Goal: Task Accomplishment & Management: Complete application form

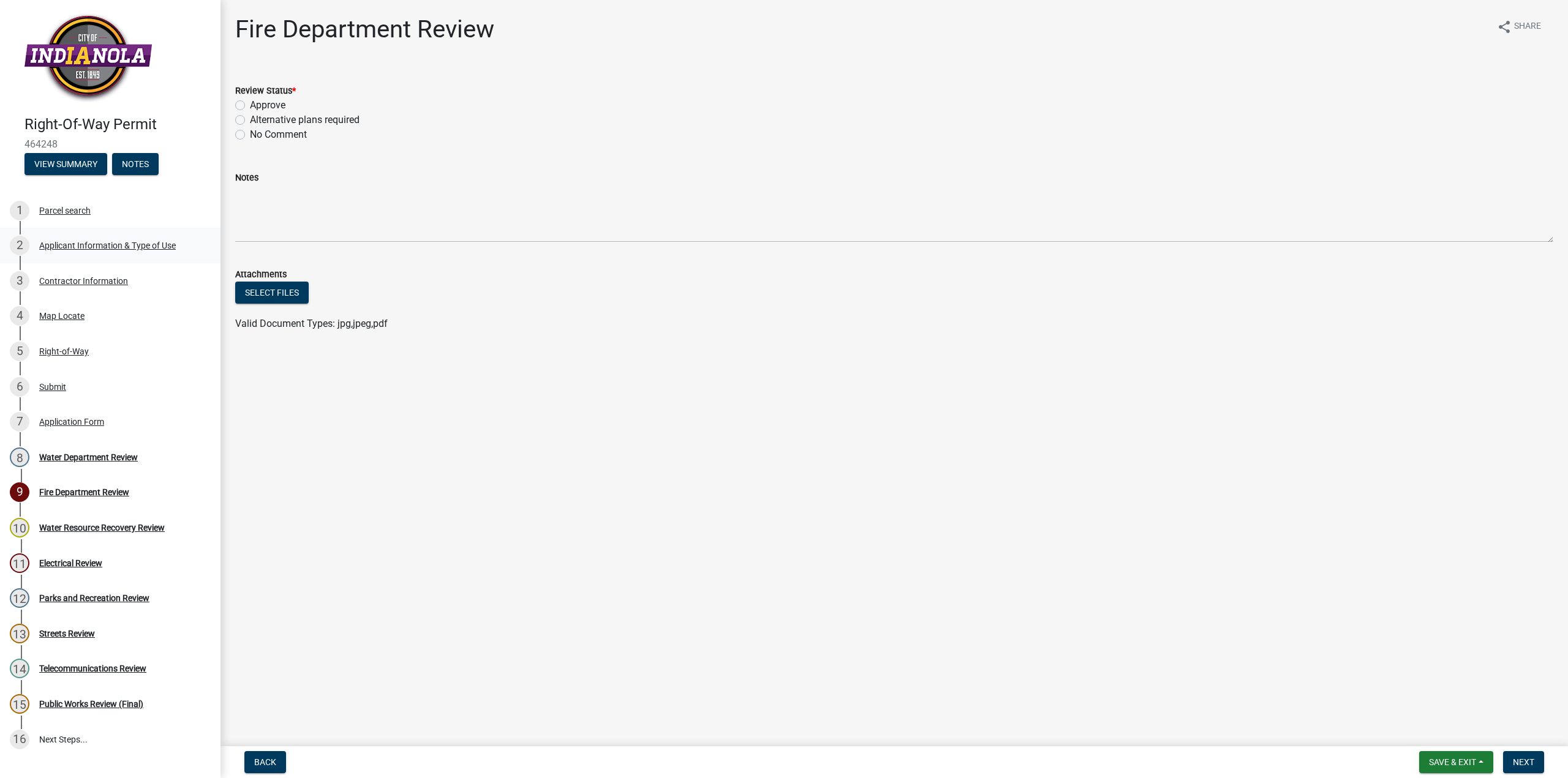
click at [100, 245] on div "Applicant Information & Type of Use" at bounding box center [107, 245] width 137 height 9
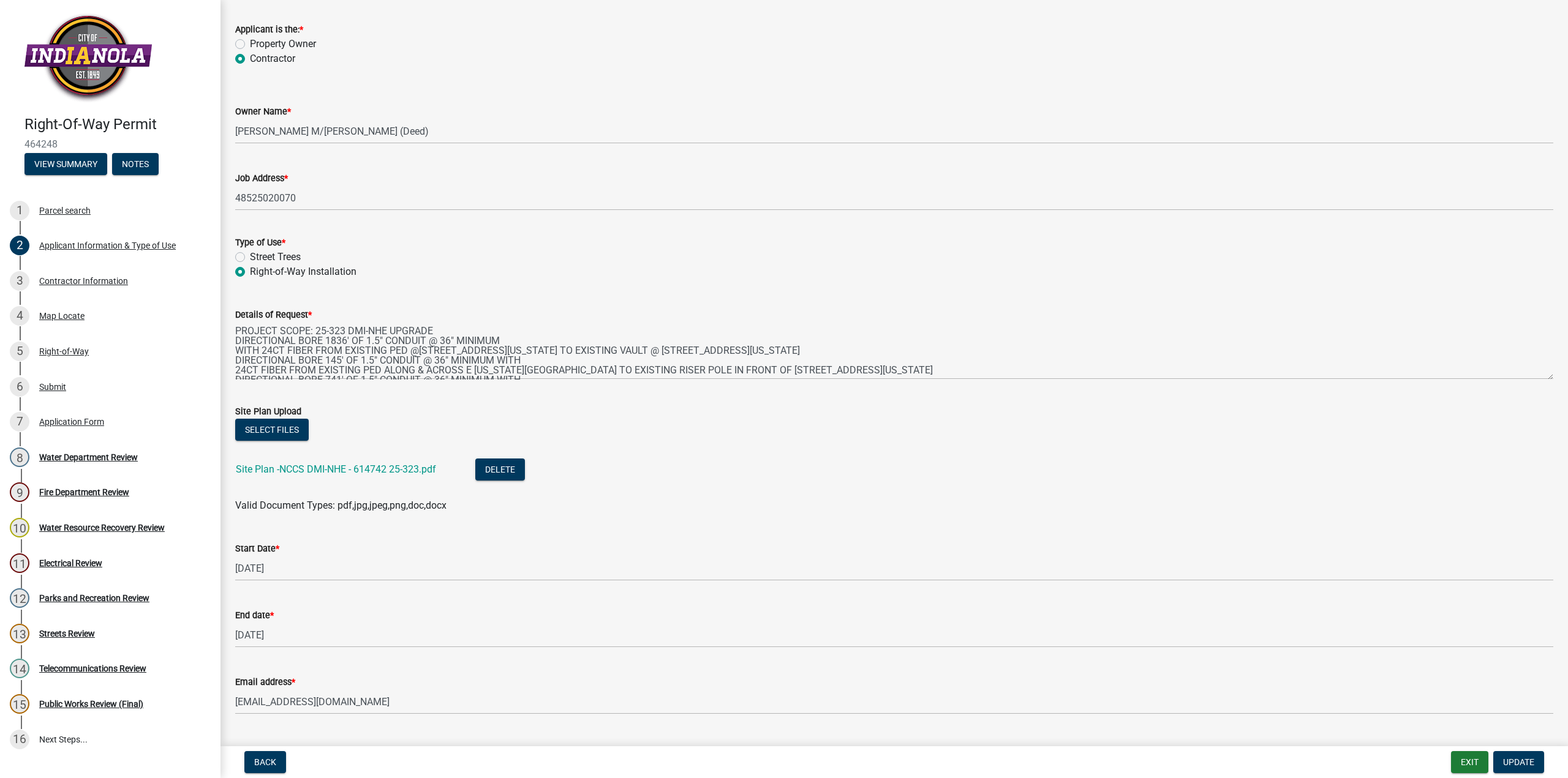
scroll to position [92, 0]
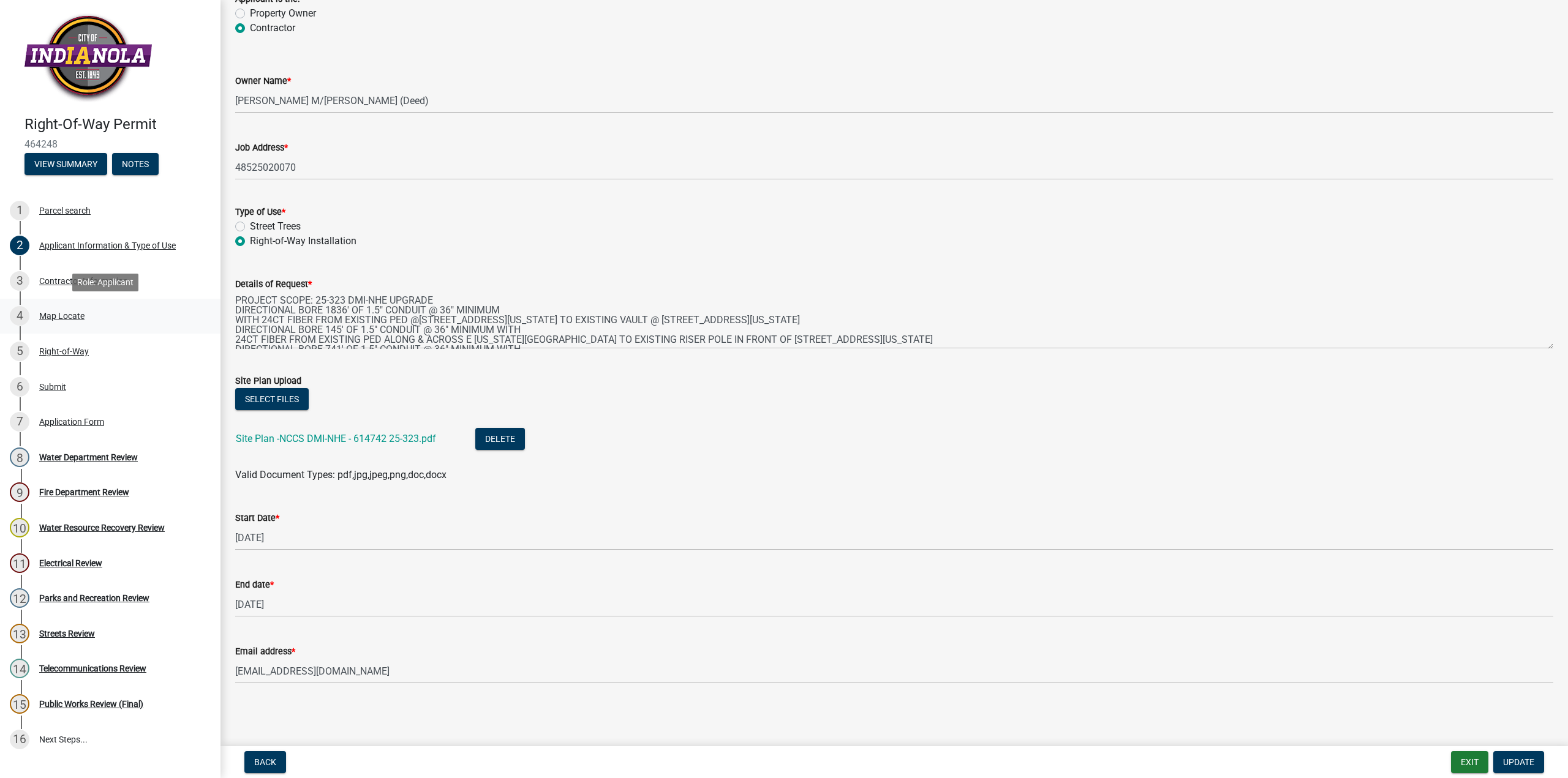
click at [59, 313] on div "Map Locate" at bounding box center [62, 315] width 46 height 9
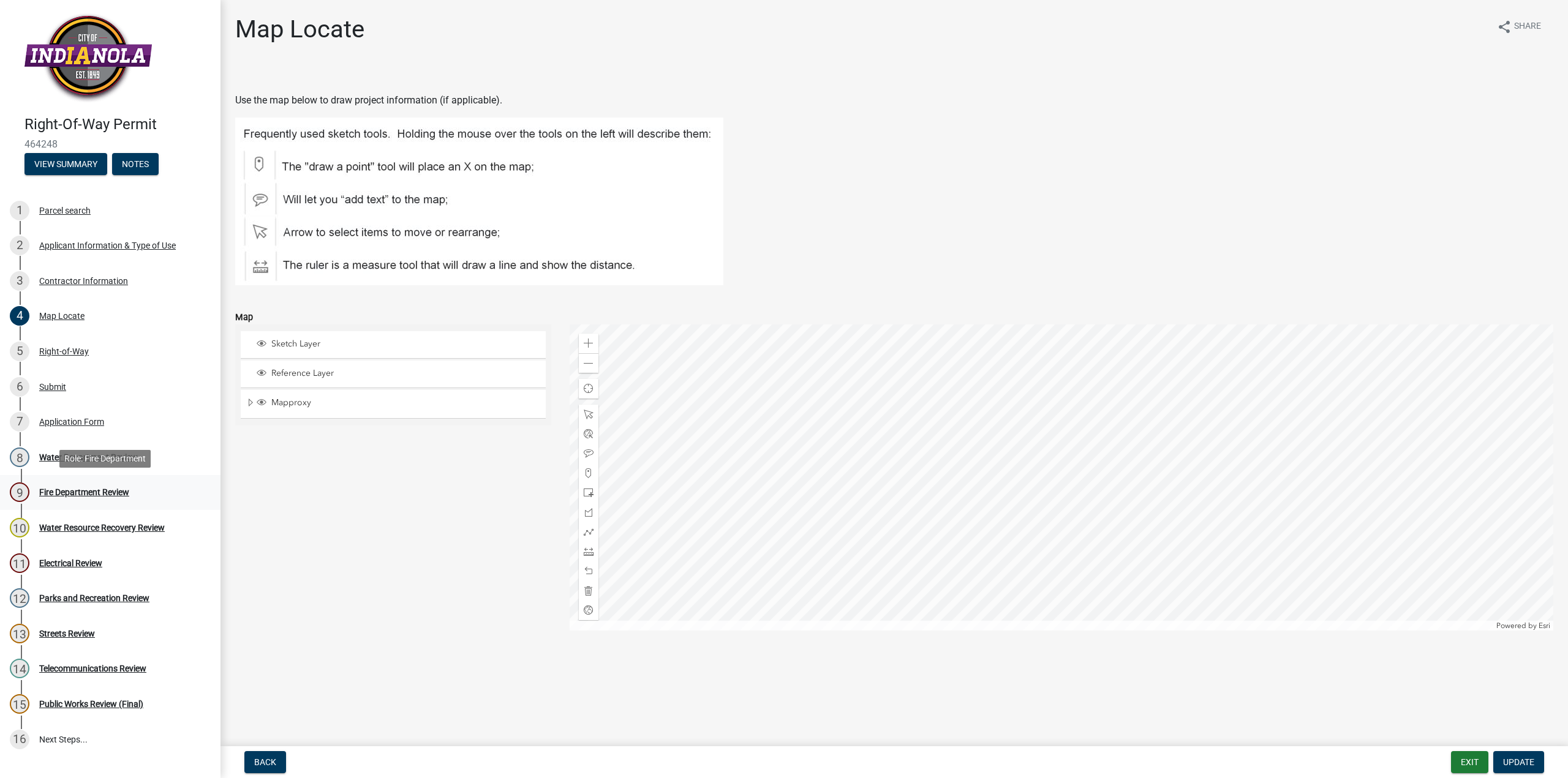
click at [69, 490] on div "Fire Department Review" at bounding box center [84, 492] width 90 height 9
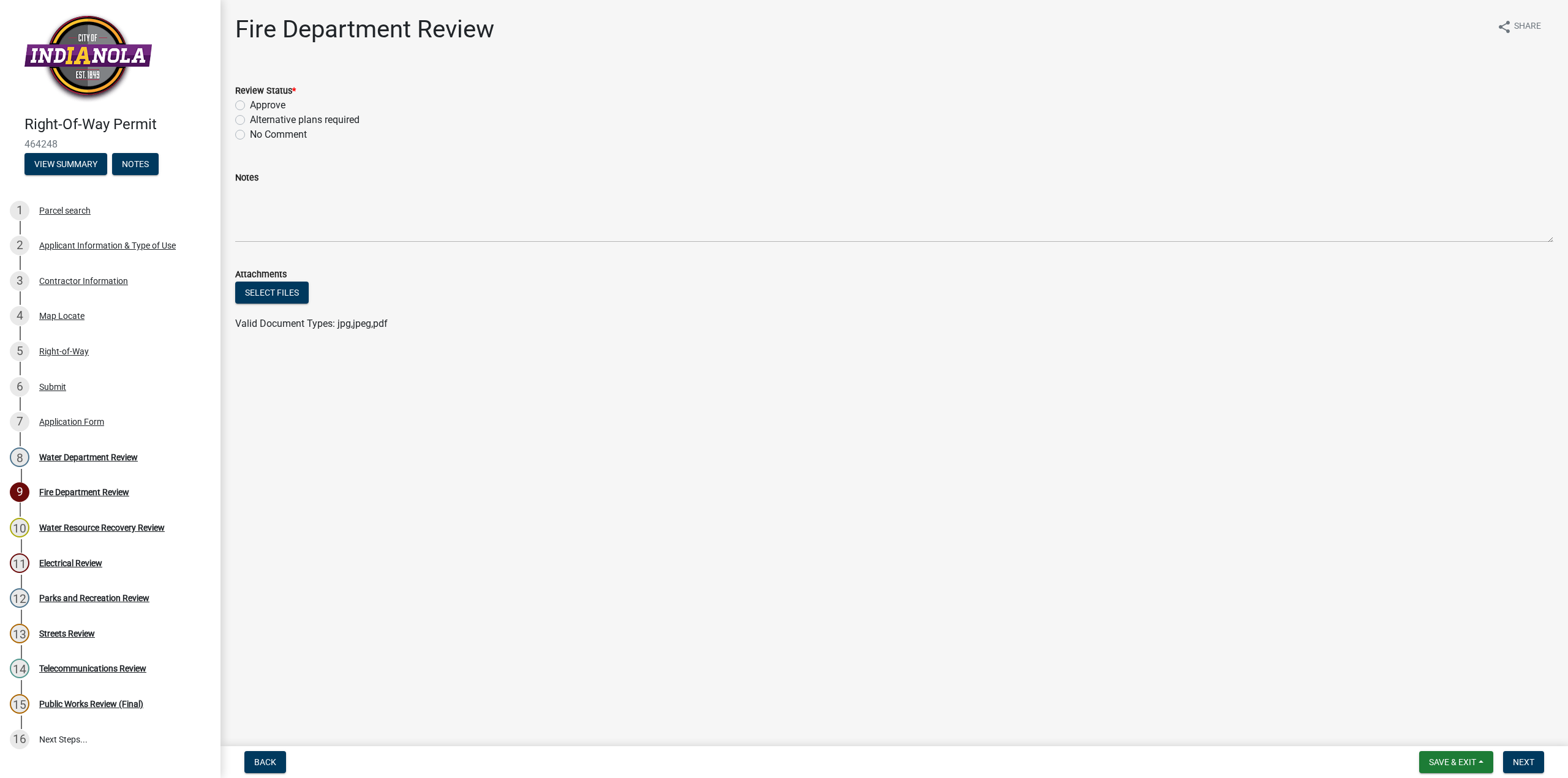
click at [250, 106] on label "Approve" at bounding box center [268, 105] width 36 height 15
click at [250, 106] on input "Approve" at bounding box center [254, 102] width 8 height 8
radio input "true"
click at [1534, 765] on span "Next" at bounding box center [1524, 762] width 21 height 10
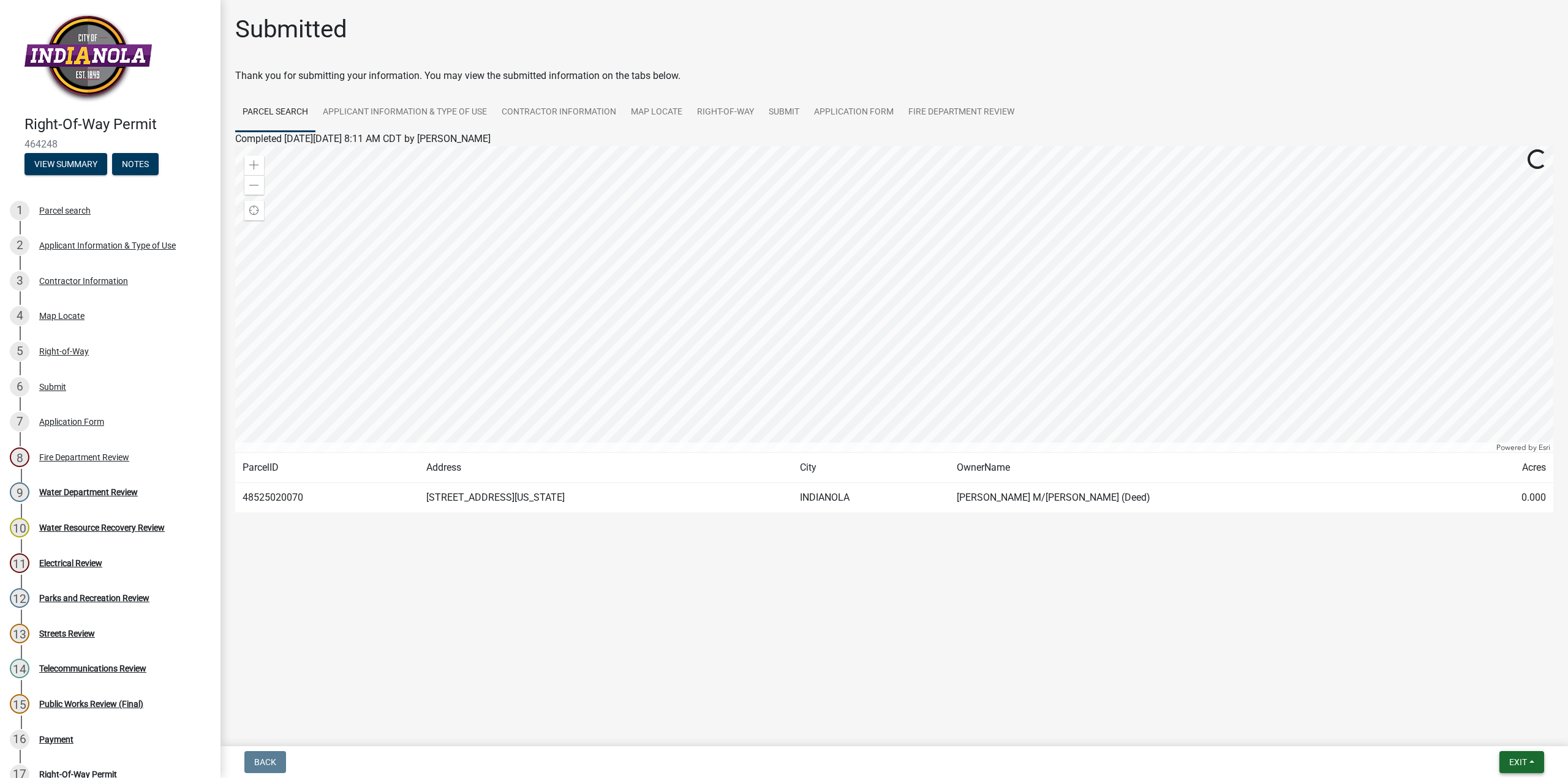
click at [1518, 767] on span "Exit" at bounding box center [1518, 762] width 18 height 10
click at [1501, 696] on button "Save" at bounding box center [1495, 701] width 98 height 29
click at [1506, 766] on button "Exit" at bounding box center [1522, 761] width 45 height 22
click at [1487, 726] on button "Save & Exit" at bounding box center [1495, 730] width 98 height 29
